Goal: Task Accomplishment & Management: Manage account settings

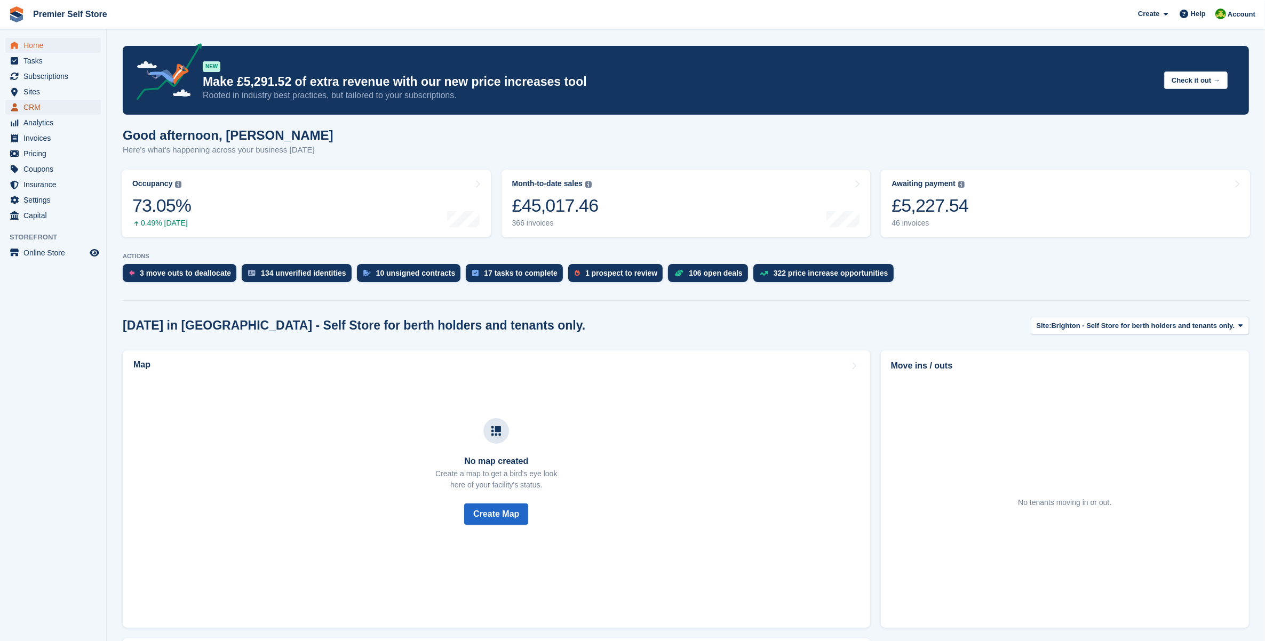
click at [41, 113] on span "CRM" at bounding box center [55, 107] width 64 height 15
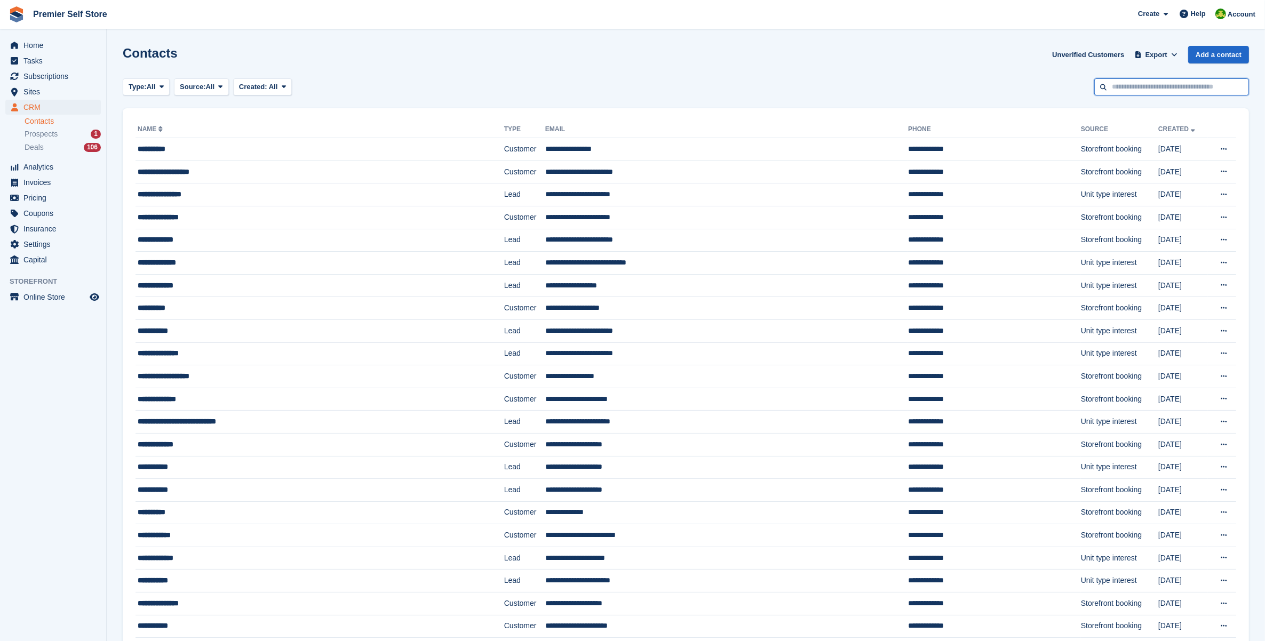
click at [1176, 89] on input "text" at bounding box center [1171, 87] width 155 height 18
type input "*"
type input "****"
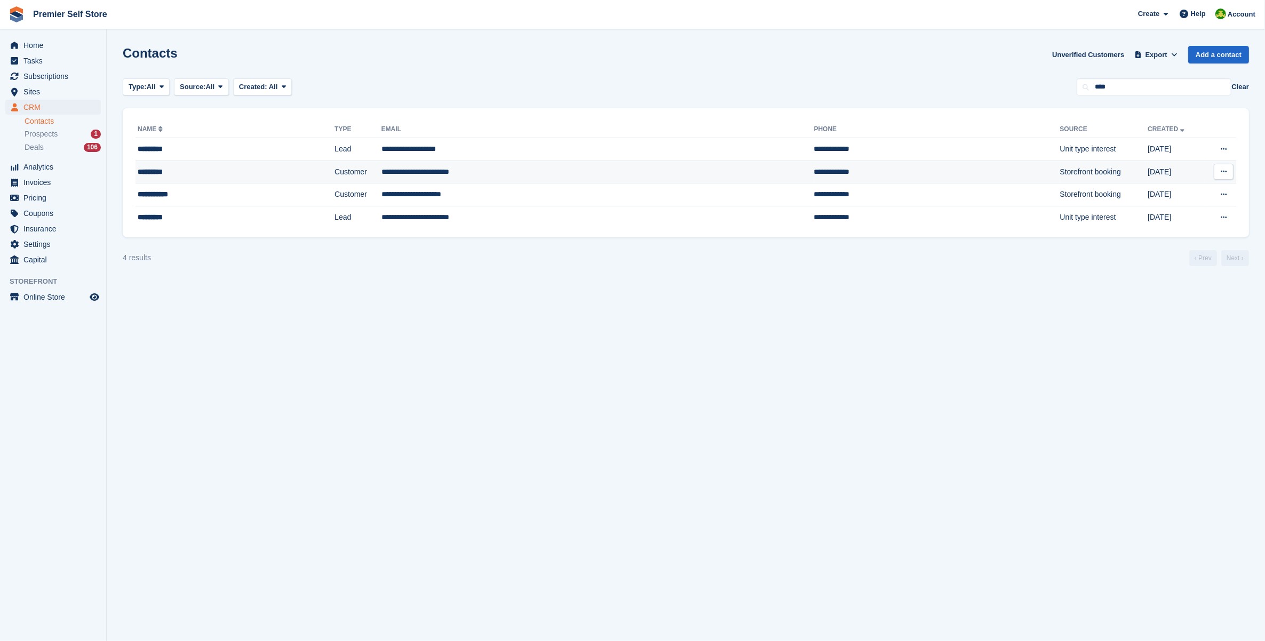
click at [196, 176] on div "*********" at bounding box center [206, 171] width 136 height 11
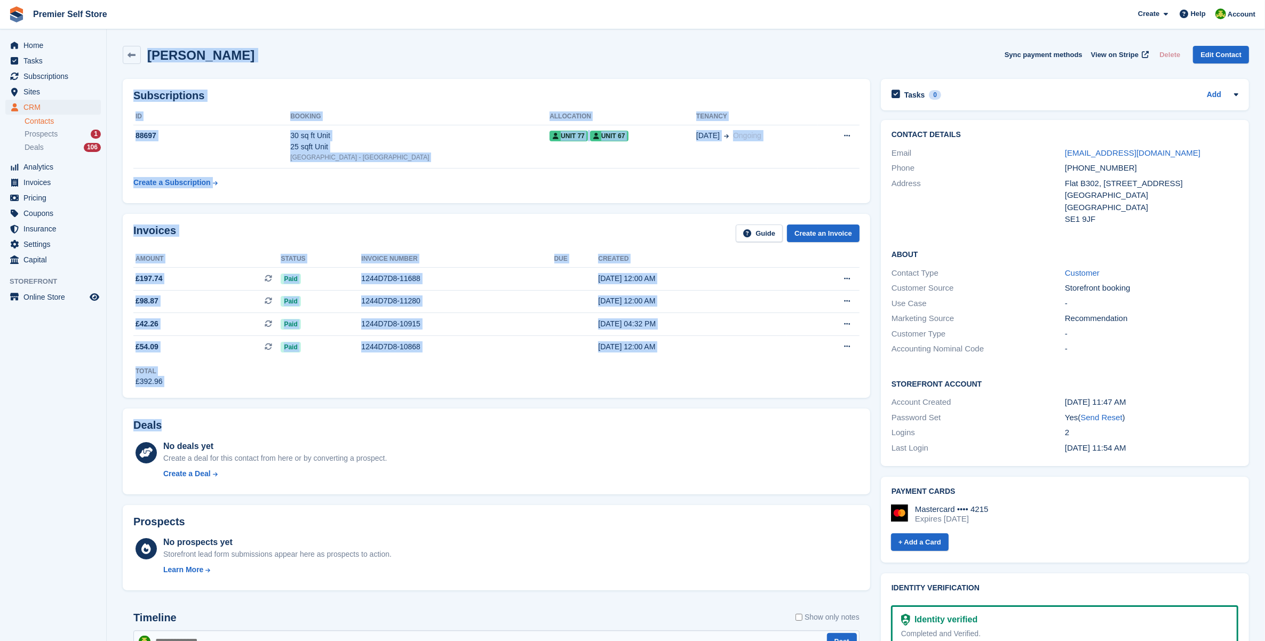
drag, startPoint x: 118, startPoint y: 46, endPoint x: 371, endPoint y: 431, distance: 460.2
click at [371, 431] on div "Anne Gray Sync payment methods View on Stripe Delete Edit Contact Subscriptions…" at bounding box center [686, 576] width 1126 height 1070
click at [548, 409] on div "Deals No deals yet Create a deal for this contact from here or by converting a …" at bounding box center [496, 451] width 758 height 97
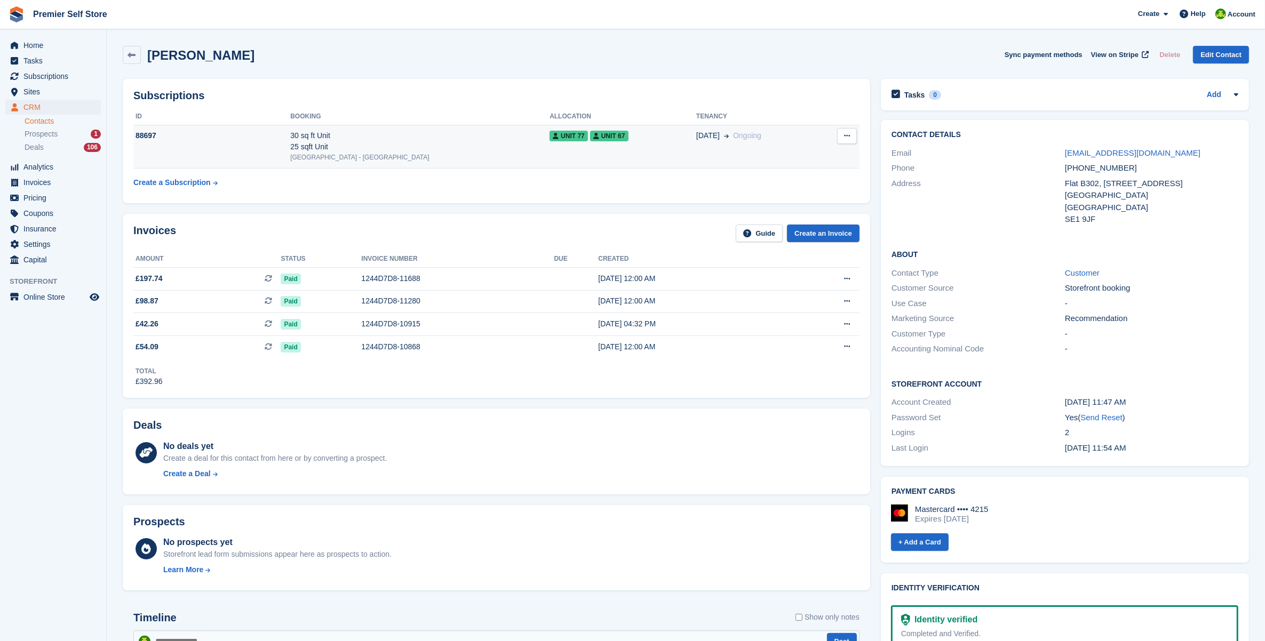
click at [845, 132] on icon at bounding box center [847, 135] width 6 height 7
click at [669, 161] on td "Unit 77 Unit 67" at bounding box center [622, 147] width 147 height 44
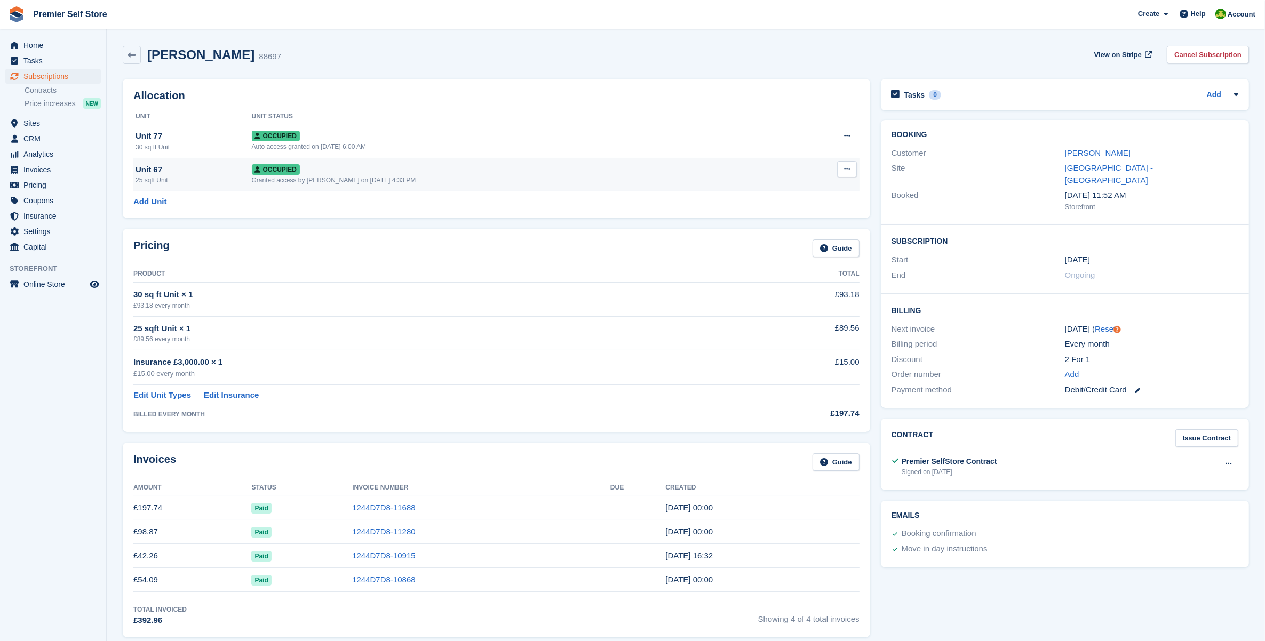
click at [851, 170] on button at bounding box center [847, 169] width 20 height 16
click at [784, 223] on p "Deallocate" at bounding box center [805, 227] width 93 height 14
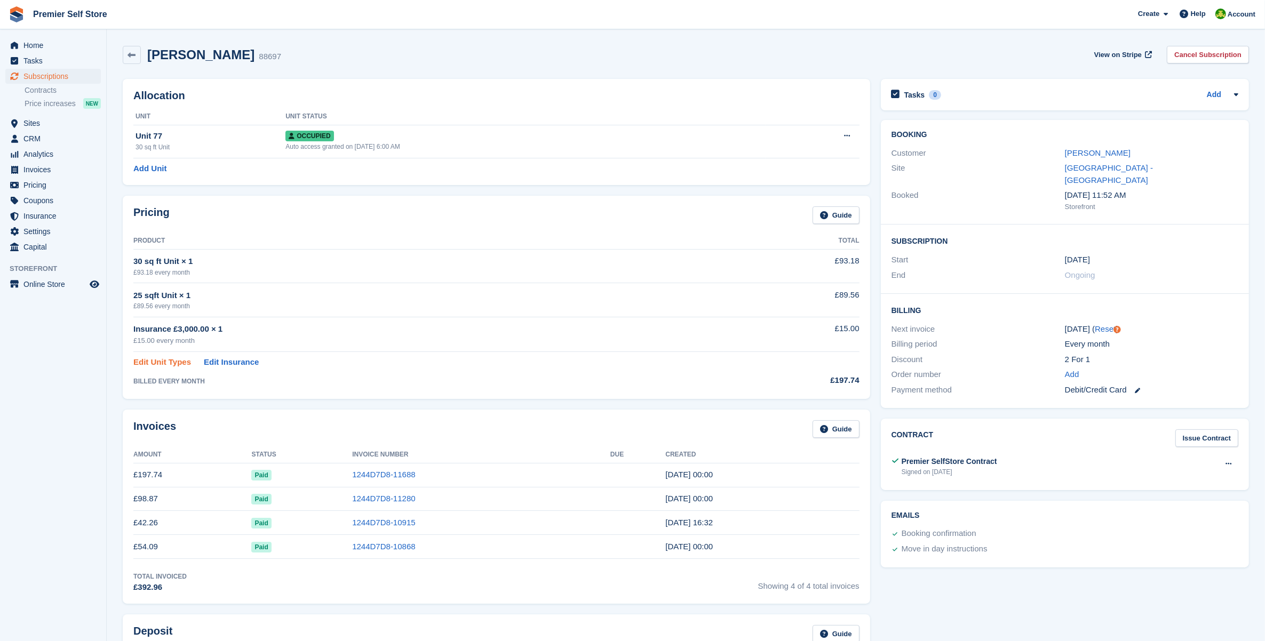
click at [158, 362] on link "Edit Unit Types" at bounding box center [162, 362] width 58 height 12
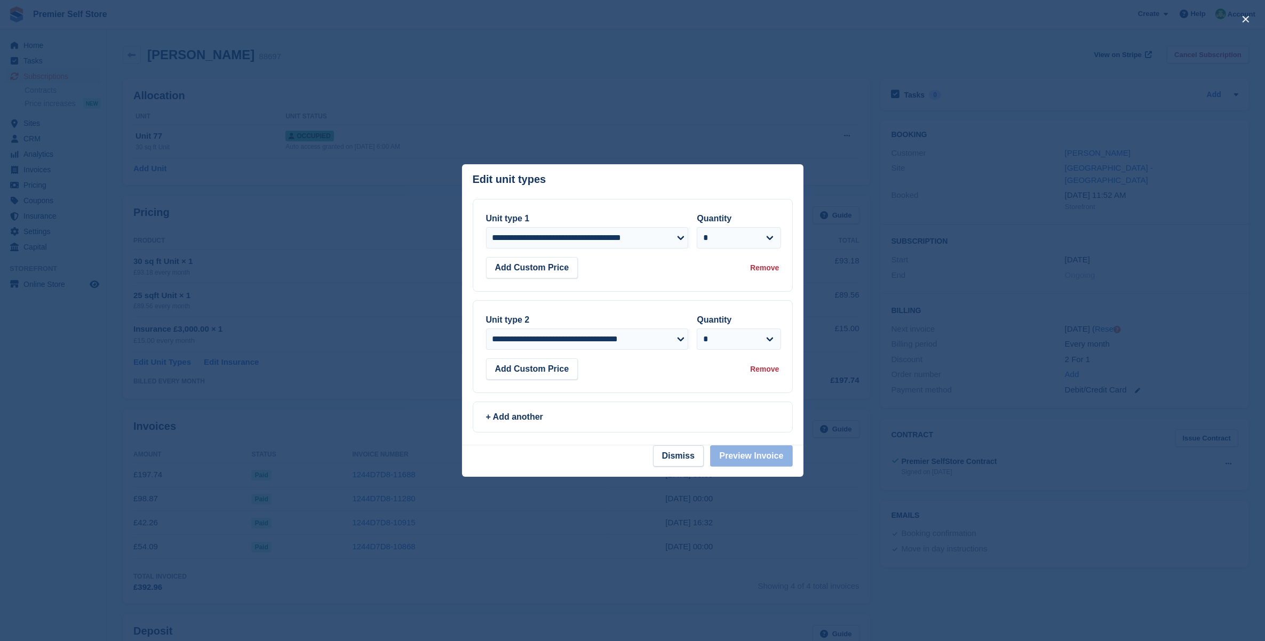
click at [761, 370] on div "Remove" at bounding box center [764, 369] width 29 height 11
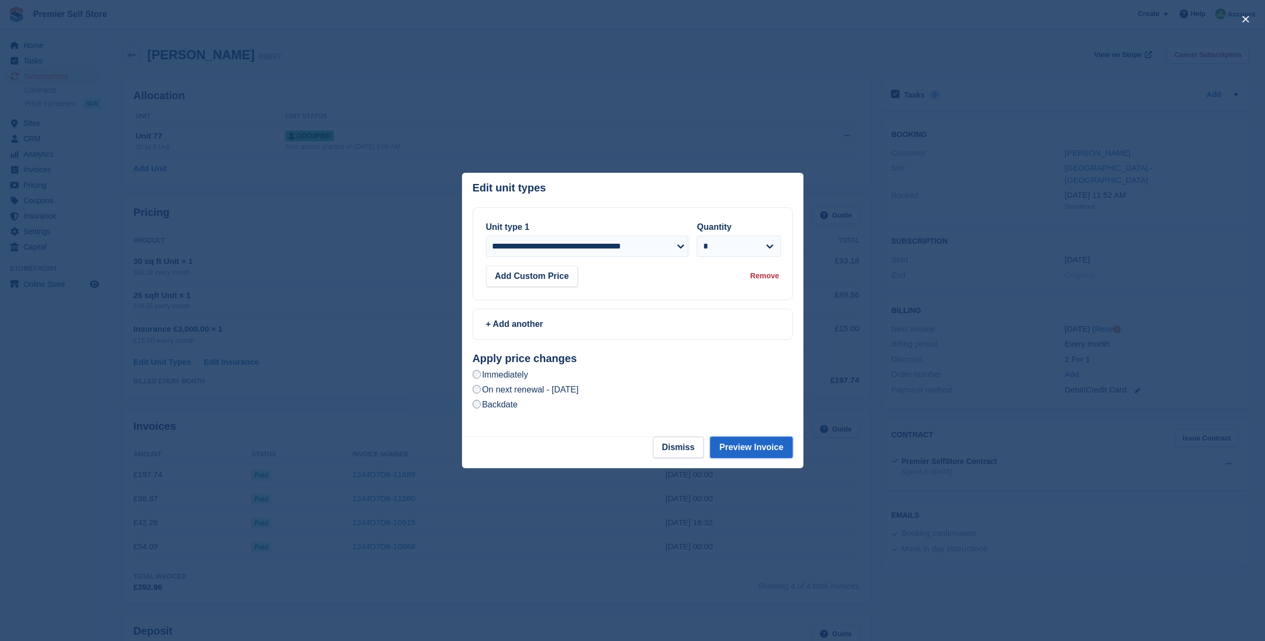
click at [771, 460] on footer "Dismiss Preview Invoice" at bounding box center [632, 452] width 341 height 31
click at [764, 446] on button "Preview Invoice" at bounding box center [751, 447] width 82 height 21
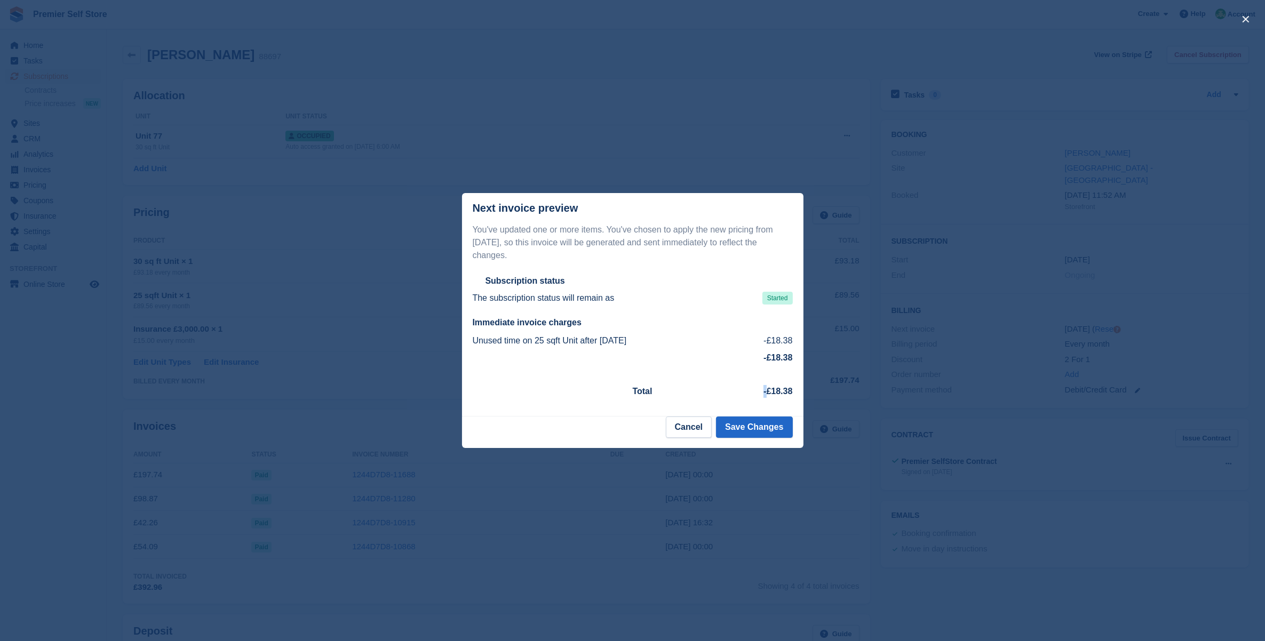
drag, startPoint x: 764, startPoint y: 386, endPoint x: 778, endPoint y: 391, distance: 14.9
click at [778, 391] on td "-£18.38" at bounding box center [744, 391] width 95 height 25
drag, startPoint x: 778, startPoint y: 391, endPoint x: 785, endPoint y: 391, distance: 7.5
click at [785, 391] on strong "-£18.38" at bounding box center [777, 391] width 29 height 9
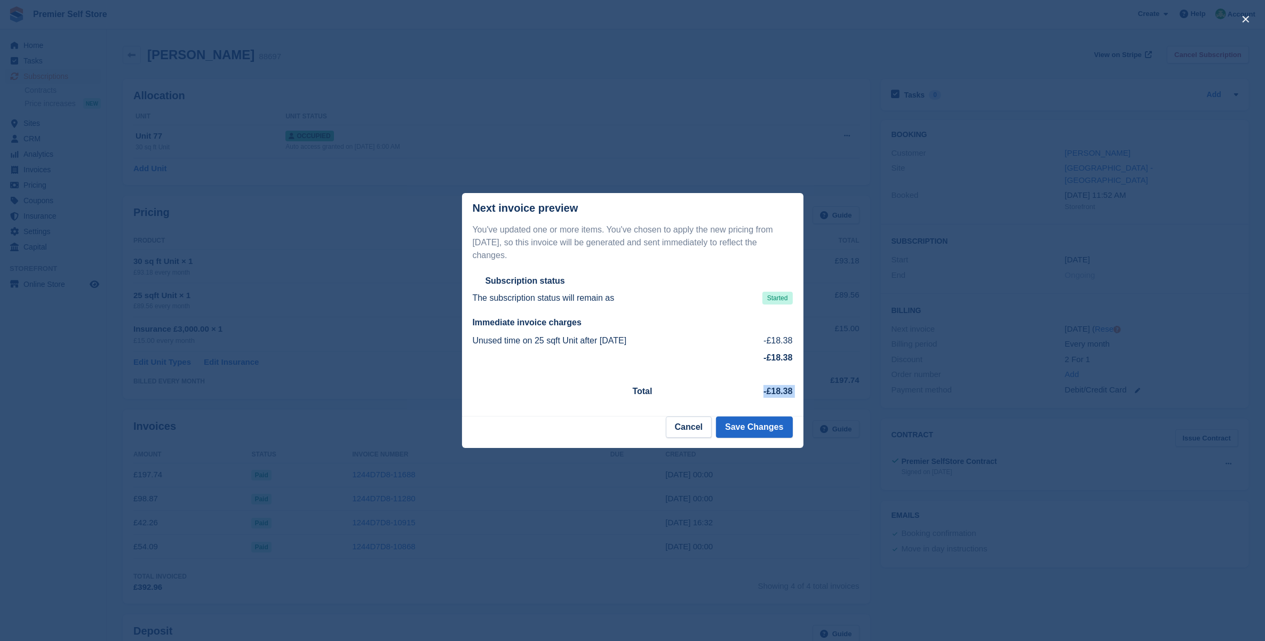
click at [785, 391] on strong "-£18.38" at bounding box center [777, 391] width 29 height 9
drag, startPoint x: 476, startPoint y: 335, endPoint x: 623, endPoint y: 337, distance: 147.2
click at [623, 337] on td "Unused time on 25 sqft Unit after [DATE]" at bounding box center [607, 340] width 269 height 17
click at [625, 337] on td "Unused time on 25 sqft Unit after [DATE]" at bounding box center [607, 340] width 269 height 17
drag, startPoint x: 742, startPoint y: 339, endPoint x: 751, endPoint y: 340, distance: 9.1
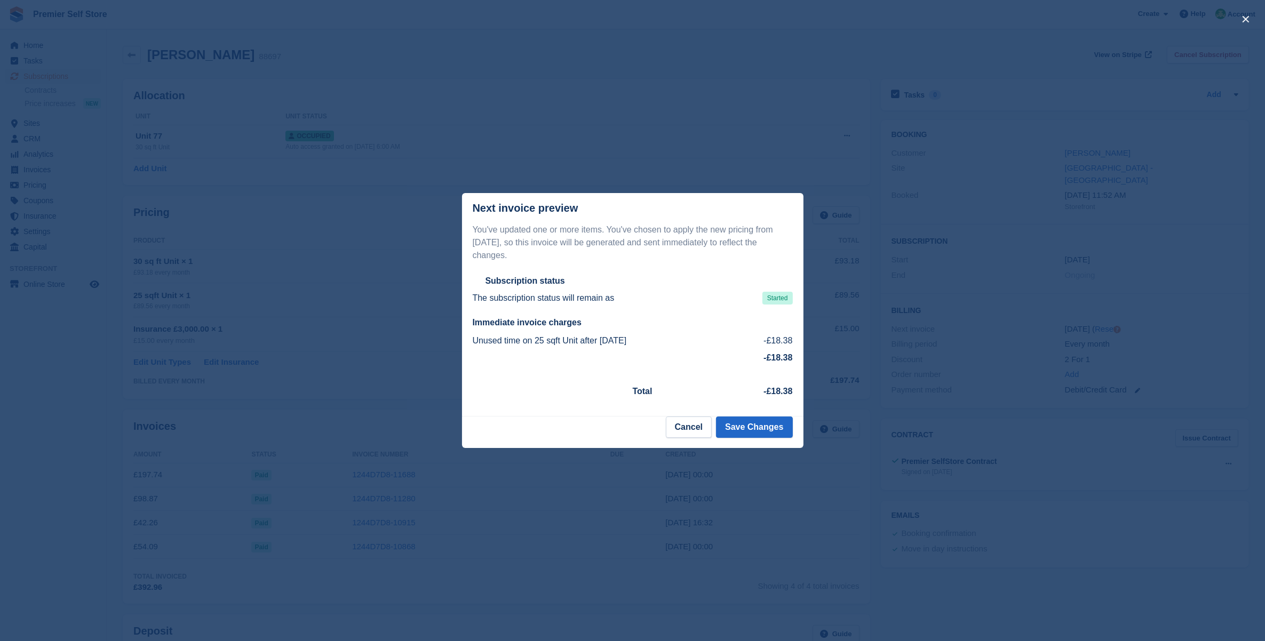
click at [742, 340] on td "Unused time on 25 sqft Unit after [DATE]" at bounding box center [607, 340] width 269 height 17
drag, startPoint x: 753, startPoint y: 340, endPoint x: 772, endPoint y: 386, distance: 49.7
click at [772, 386] on div "You've updated one or more items. You've chosen to apply the new pricing from […" at bounding box center [632, 313] width 341 height 180
drag, startPoint x: 772, startPoint y: 386, endPoint x: 782, endPoint y: 383, distance: 10.5
click at [782, 387] on strong "-£18.38" at bounding box center [777, 391] width 29 height 9
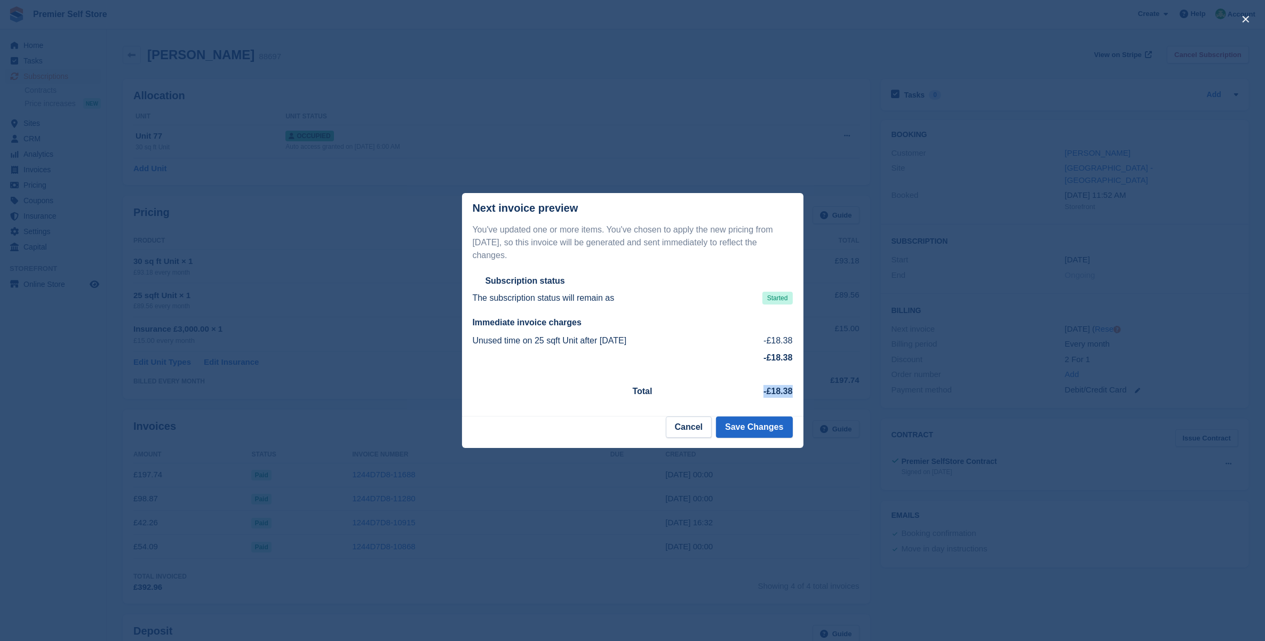
drag, startPoint x: 790, startPoint y: 388, endPoint x: 761, endPoint y: 388, distance: 29.9
click at [761, 388] on td "-£18.38" at bounding box center [744, 391] width 95 height 25
click at [756, 386] on td "-£18.38" at bounding box center [744, 391] width 95 height 25
click at [682, 341] on td "Unused time on 25 sqft Unit after [DATE]" at bounding box center [607, 340] width 269 height 17
click at [611, 321] on h2 "Immediate invoice charges" at bounding box center [633, 322] width 320 height 11
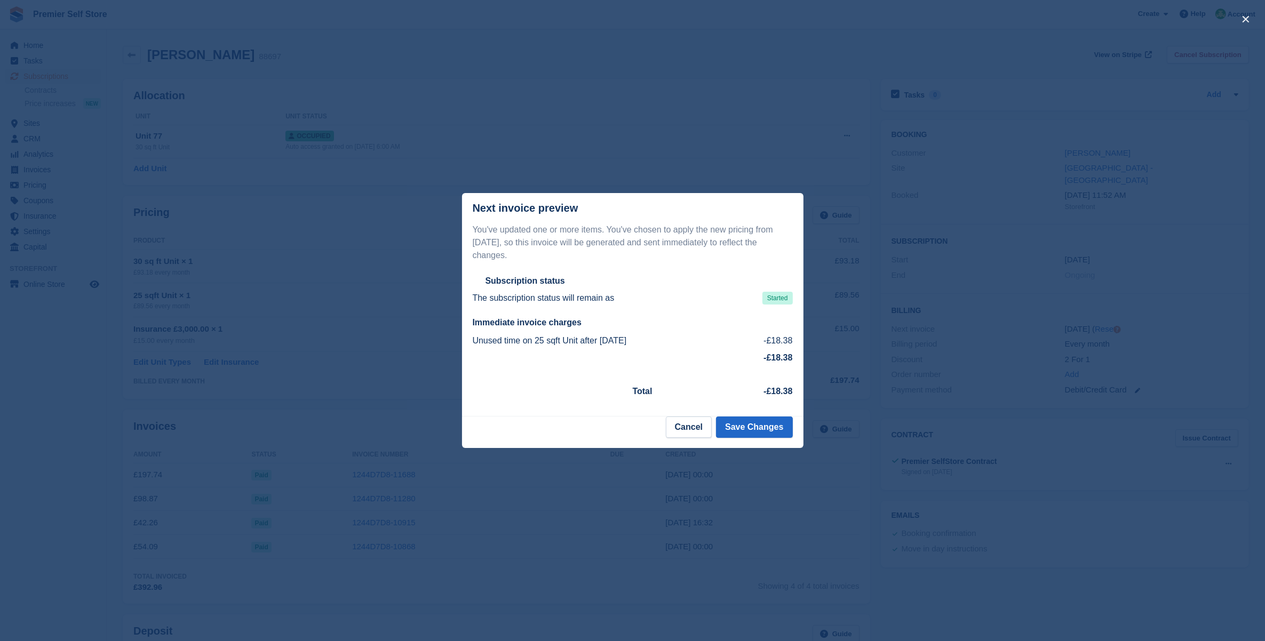
drag, startPoint x: 487, startPoint y: 319, endPoint x: 662, endPoint y: 350, distance: 178.2
click at [662, 350] on div "You've updated one or more items. You've chosen to apply the new pricing from […" at bounding box center [632, 313] width 341 height 180
click at [665, 349] on td "-£18.38" at bounding box center [633, 357] width 320 height 17
click at [806, 395] on div at bounding box center [632, 320] width 1265 height 641
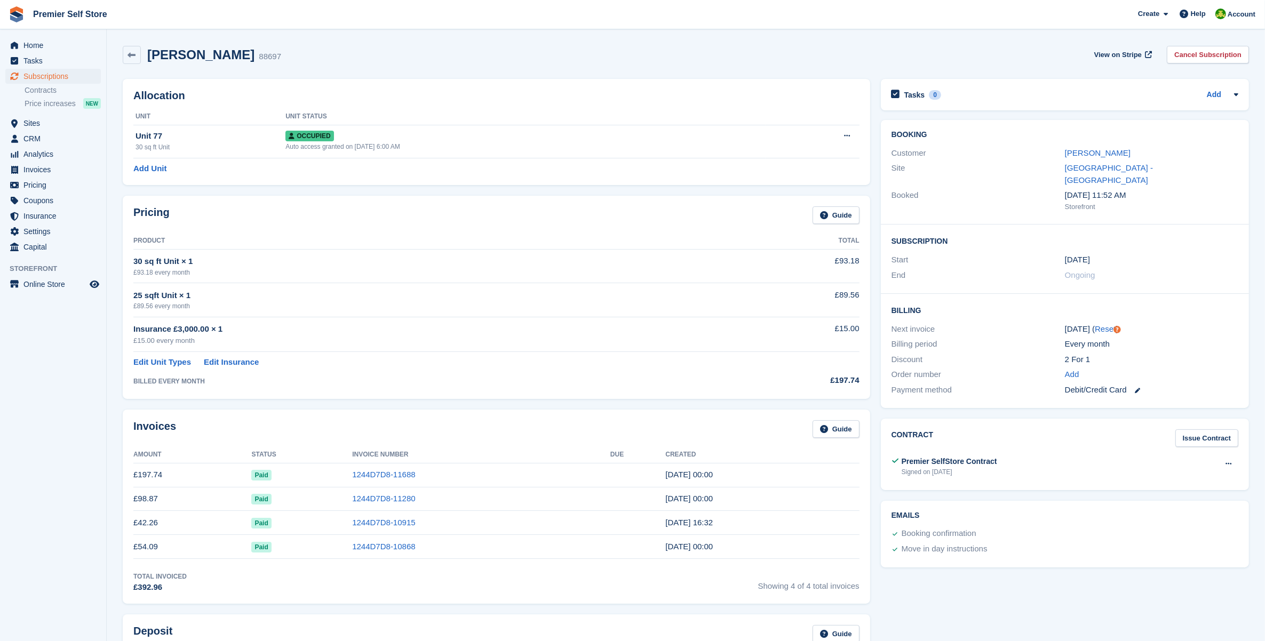
click at [779, 388] on td "£197.74" at bounding box center [791, 378] width 136 height 20
click at [162, 363] on link "Edit Unit Types" at bounding box center [162, 362] width 58 height 12
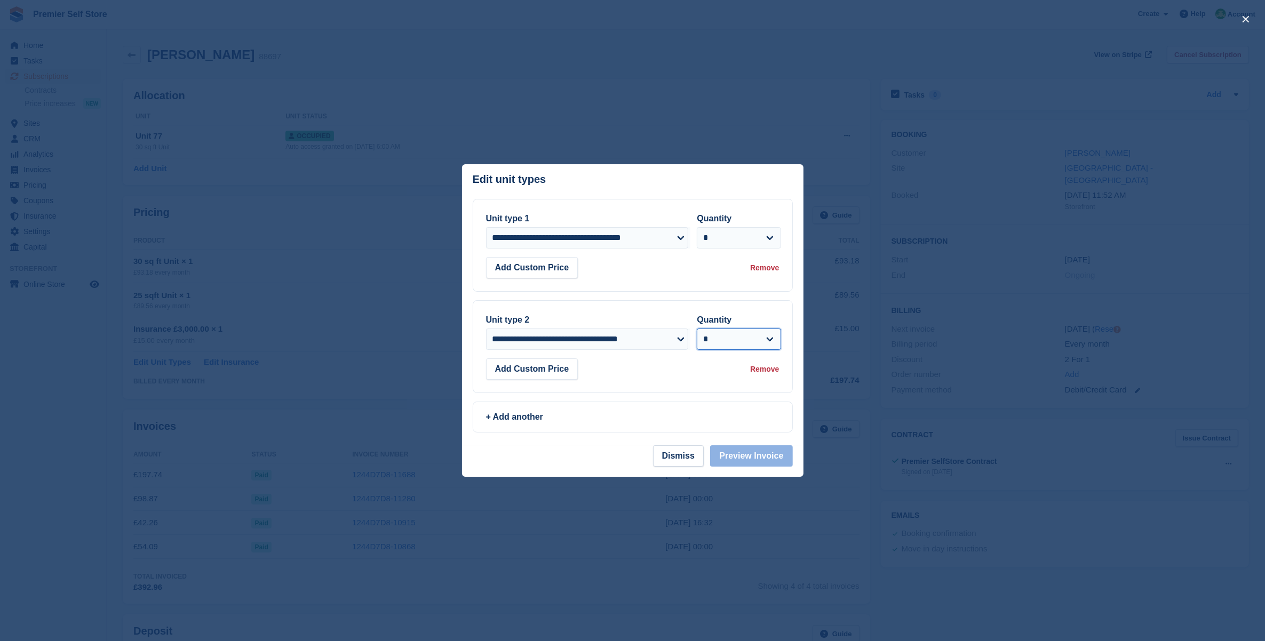
click at [743, 349] on select "* * * * * * * * * ** ** ** ** ** ** ** ** ** ** ** ** ** ** ** ** ** ** ** ** *…" at bounding box center [739, 339] width 84 height 21
click at [734, 344] on select "* * * * * * * * * ** ** ** ** ** ** ** ** ** ** ** ** ** ** ** ** ** ** ** ** *…" at bounding box center [739, 339] width 84 height 21
click at [766, 367] on div "Remove" at bounding box center [764, 369] width 29 height 11
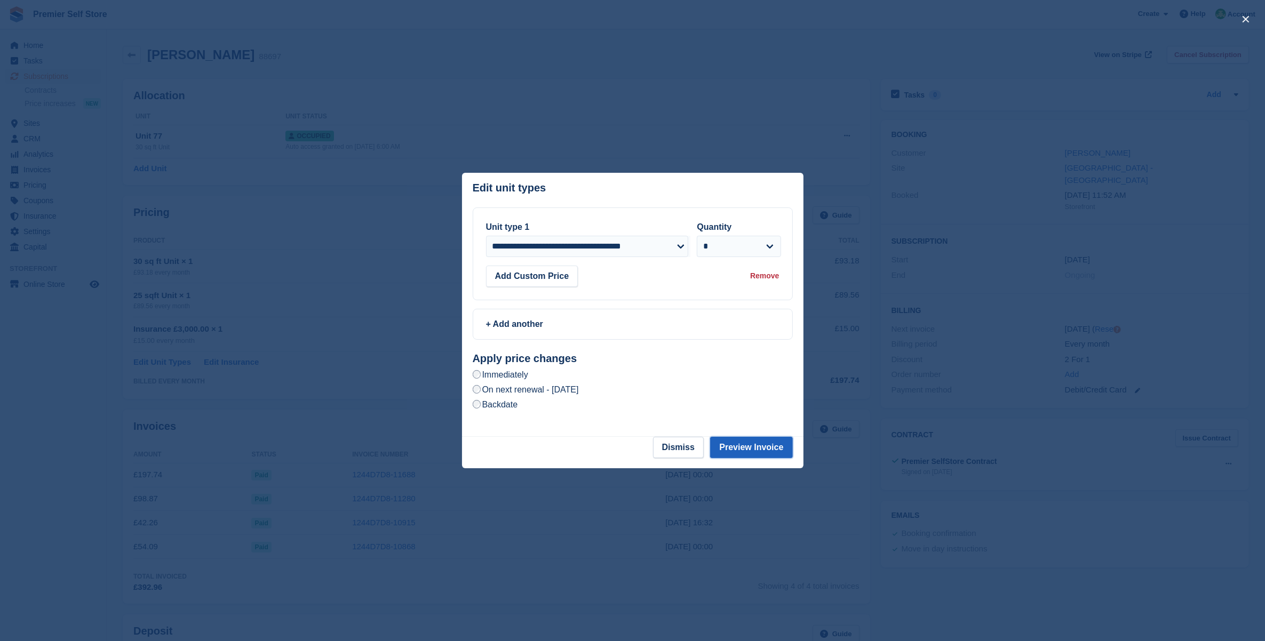
click at [726, 444] on button "Preview Invoice" at bounding box center [751, 447] width 82 height 21
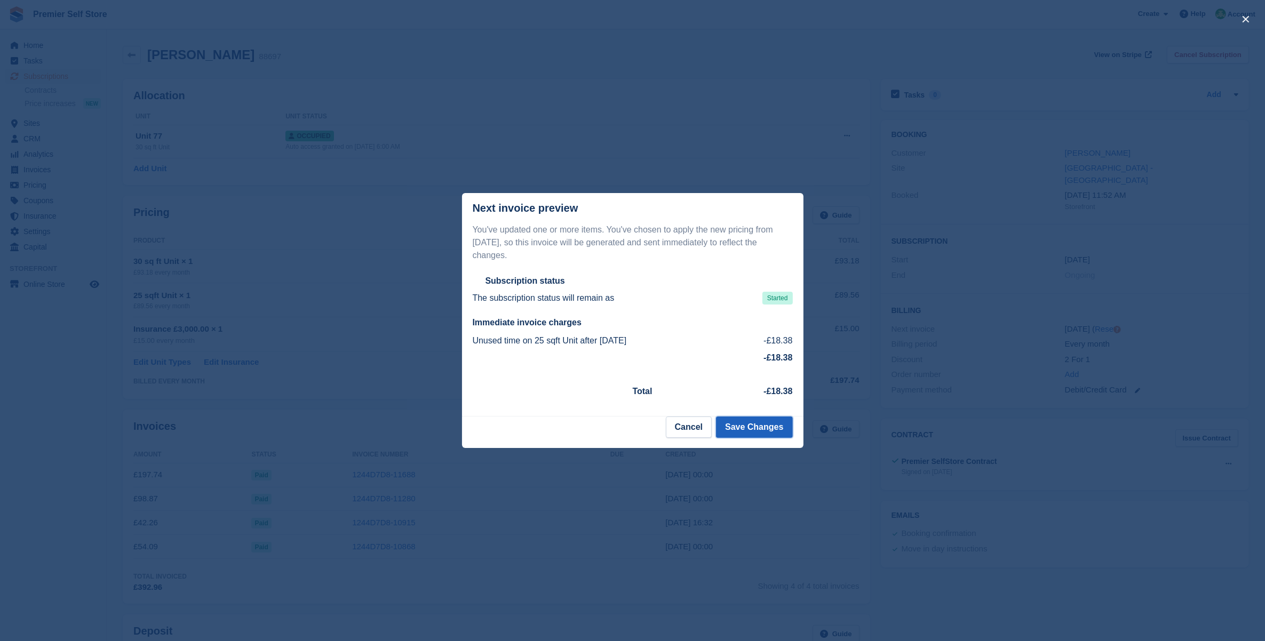
click at [746, 419] on button "Save Changes" at bounding box center [754, 427] width 76 height 21
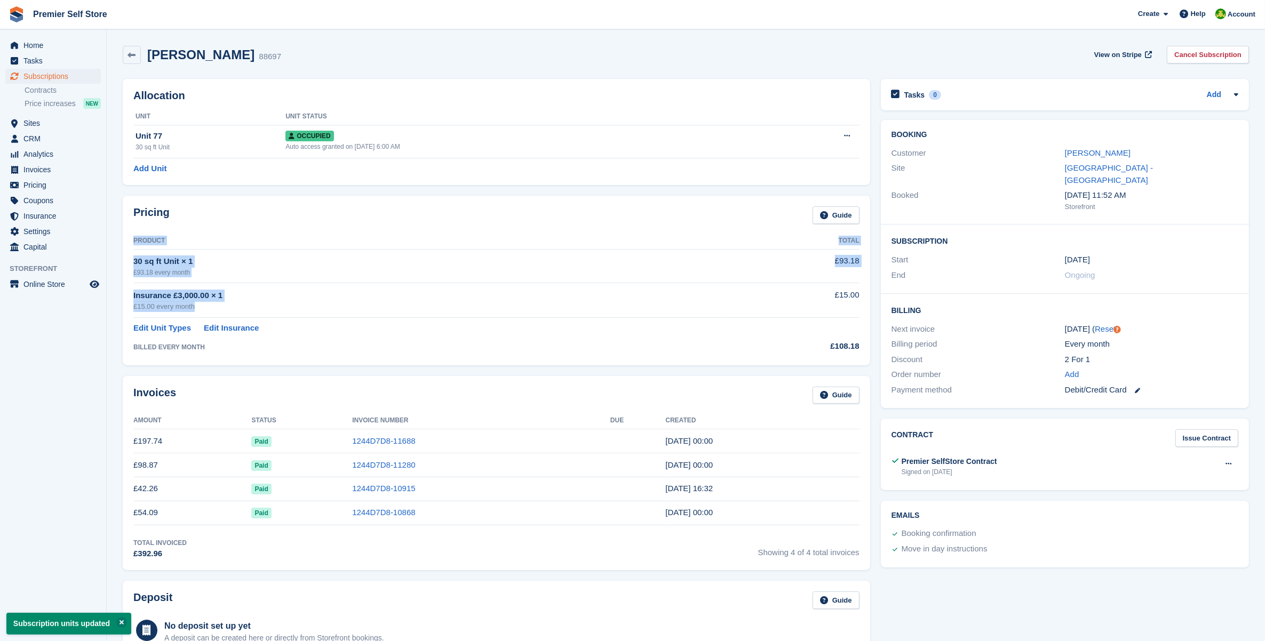
drag, startPoint x: 156, startPoint y: 302, endPoint x: 225, endPoint y: 307, distance: 69.0
click at [225, 307] on div "Pricing Guide Product Total 30 sq ft Unit × 1 £93.18 every month £93.18 Insuran…" at bounding box center [496, 280] width 747 height 169
click at [225, 307] on div "£15.00 every month" at bounding box center [428, 306] width 590 height 11
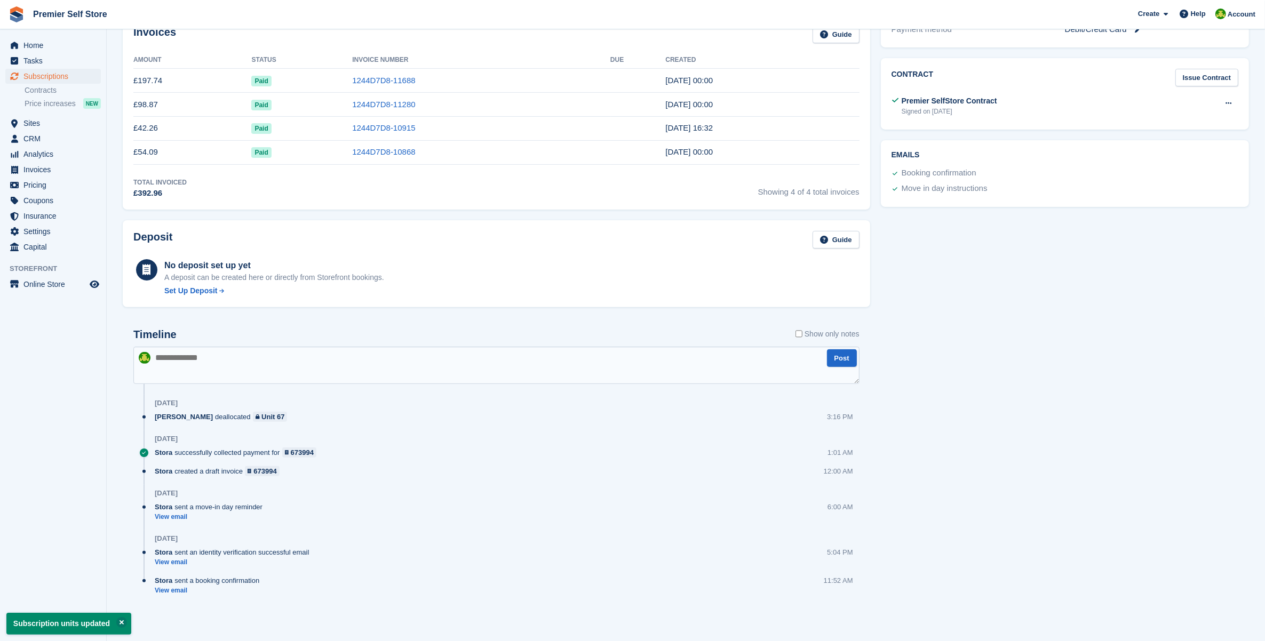
scroll to position [95, 0]
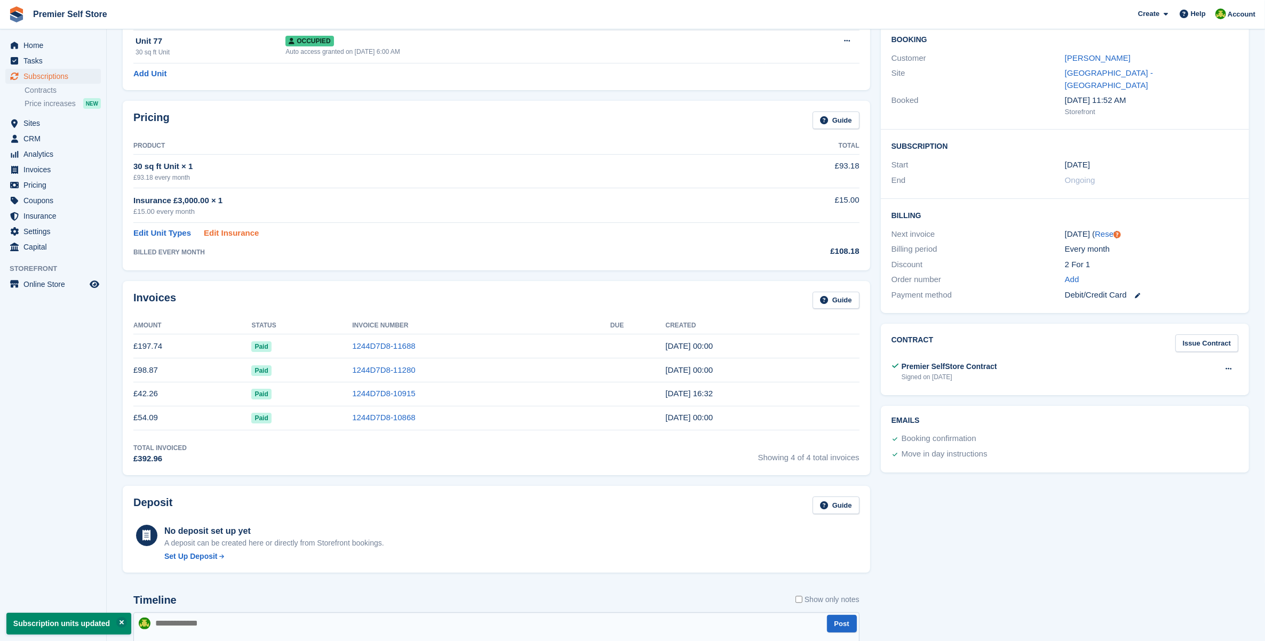
click at [227, 235] on link "Edit Insurance" at bounding box center [231, 233] width 55 height 12
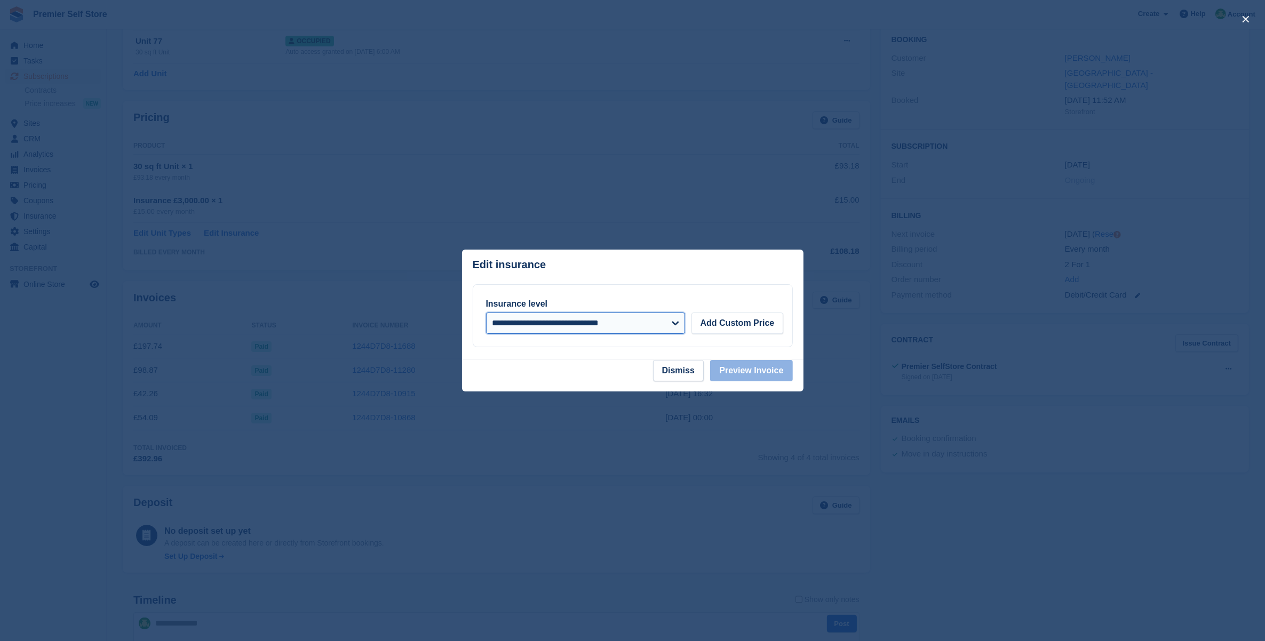
click at [626, 326] on select "**********" at bounding box center [585, 323] width 199 height 21
click at [744, 301] on div "**********" at bounding box center [632, 316] width 293 height 36
click at [670, 372] on button "Dismiss" at bounding box center [678, 370] width 51 height 21
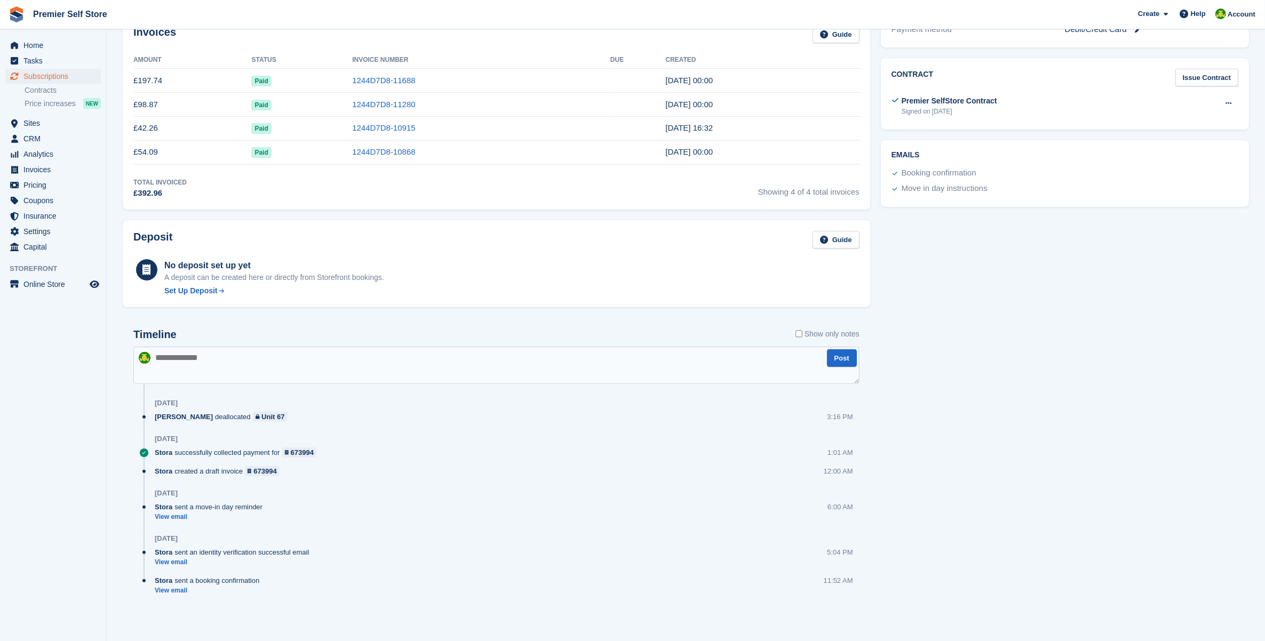
scroll to position [0, 0]
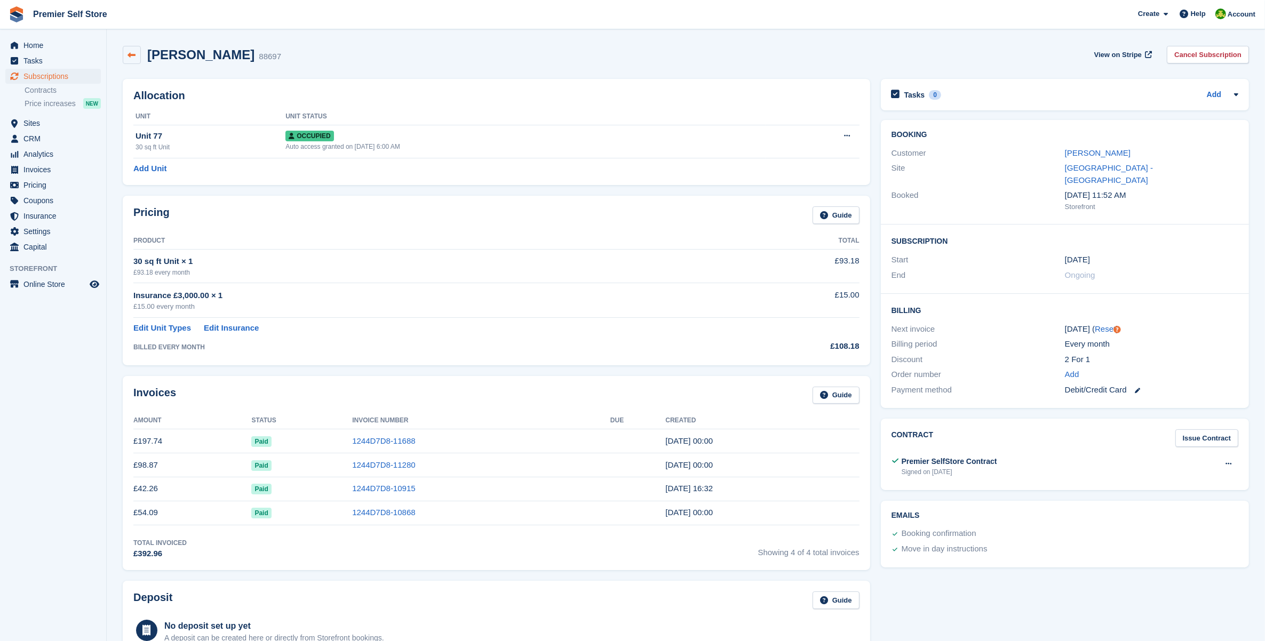
click at [135, 57] on icon at bounding box center [132, 55] width 8 height 8
